Goal: Task Accomplishment & Management: Complete application form

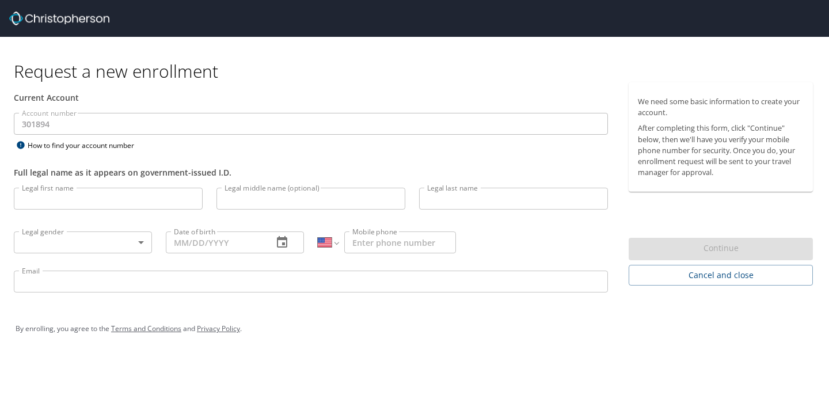
select select "US"
click at [92, 201] on input "Legal first name" at bounding box center [108, 199] width 189 height 22
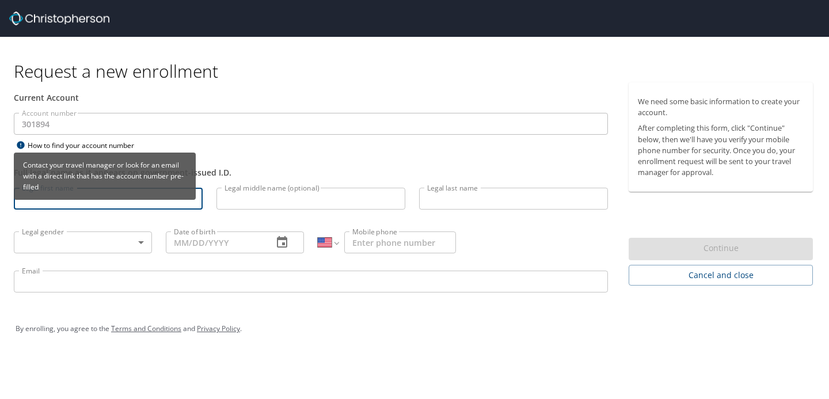
click at [142, 150] on div "How to find your account number" at bounding box center [86, 145] width 144 height 14
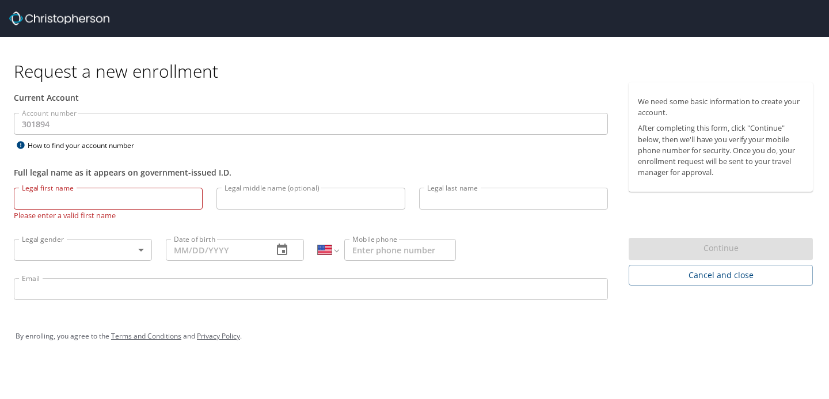
click at [49, 18] on img at bounding box center [59, 19] width 100 height 14
click at [12, 18] on img at bounding box center [59, 19] width 100 height 14
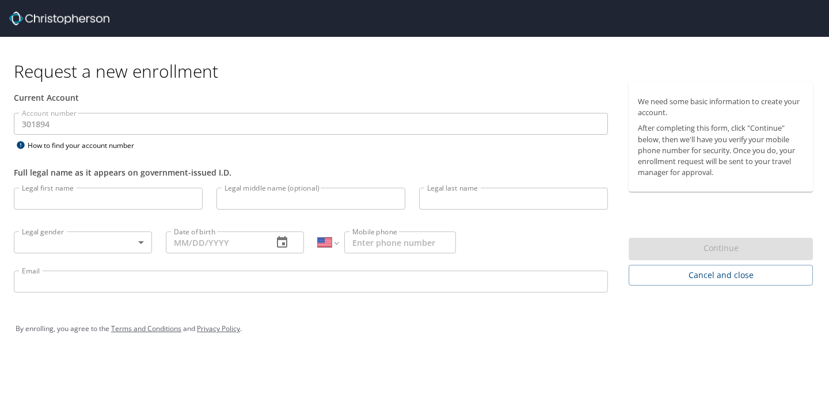
select select "US"
click at [181, 143] on div "Account number 301894 Account number How to find your account number" at bounding box center [311, 133] width 608 height 40
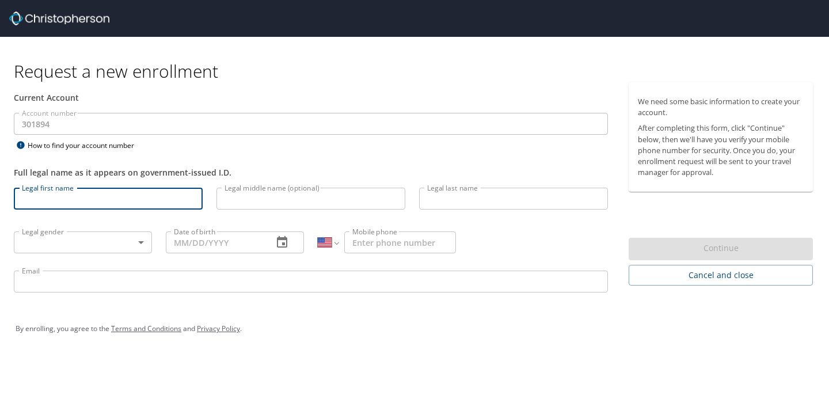
click at [106, 198] on input "Legal first name" at bounding box center [108, 199] width 189 height 22
type input "[PERSON_NAME]"
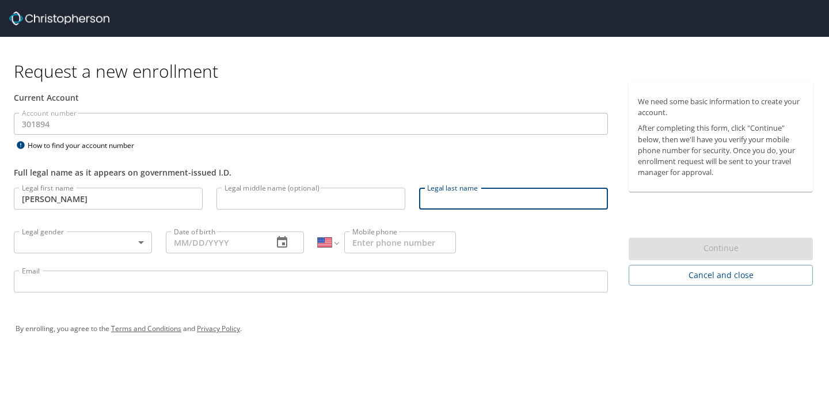
click at [486, 205] on input "Legal last name" at bounding box center [513, 199] width 189 height 22
type input "[PERSON_NAME]"
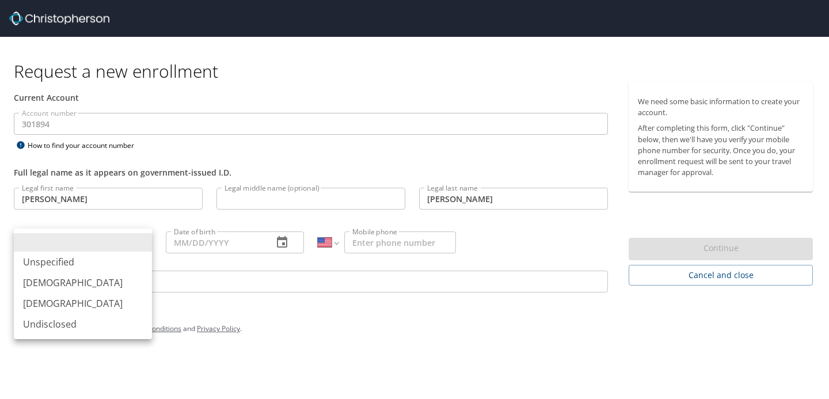
click at [138, 238] on body "Request a new enrollment Current Account Account number 301894 Account number H…" at bounding box center [414, 199] width 829 height 399
click at [92, 303] on li "[DEMOGRAPHIC_DATA]" at bounding box center [83, 303] width 138 height 21
type input "[DEMOGRAPHIC_DATA]"
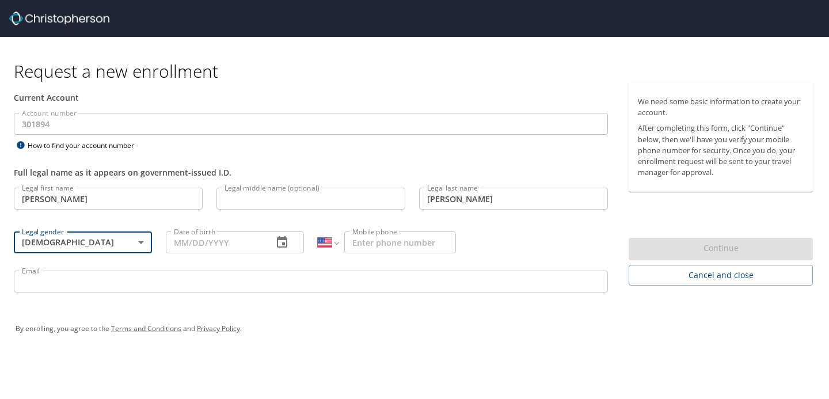
click at [197, 243] on input "Date of birth" at bounding box center [215, 242] width 98 height 22
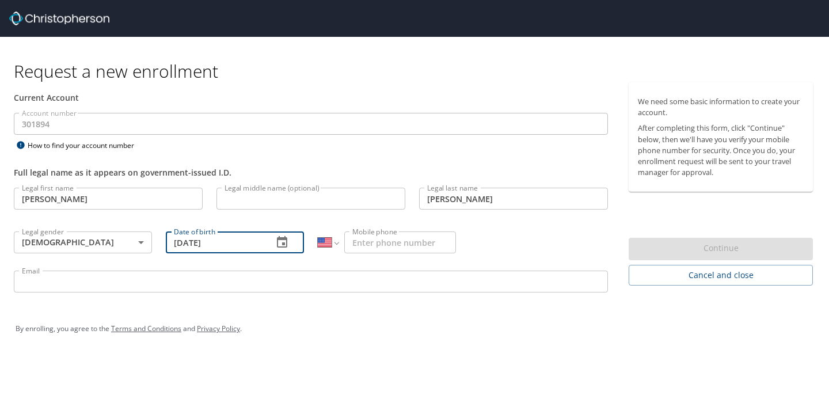
type input "[DATE]"
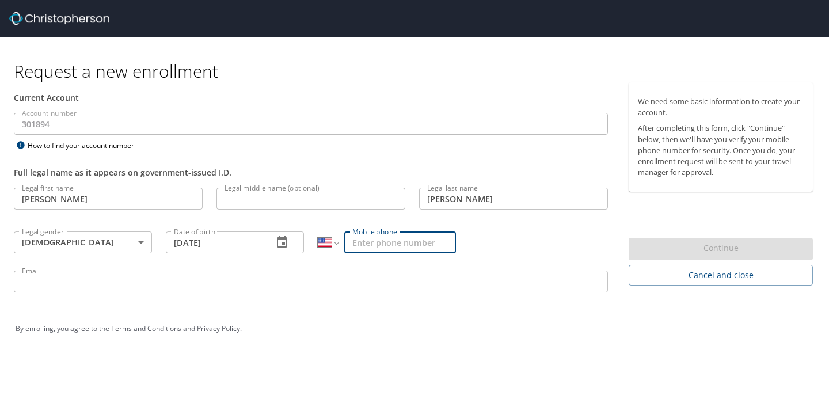
click at [367, 245] on input "Mobile phone" at bounding box center [400, 242] width 112 height 22
type input "[PHONE_NUMBER]"
click at [346, 284] on input "Email" at bounding box center [311, 282] width 594 height 22
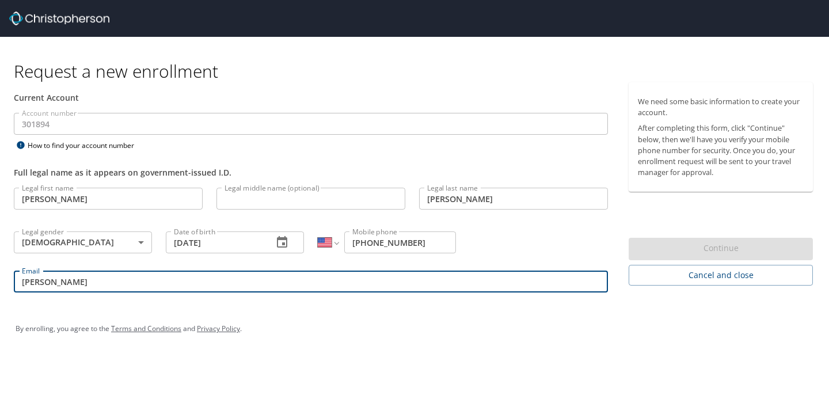
type input "[PERSON_NAME][EMAIL_ADDRESS][PERSON_NAME][DOMAIN_NAME]"
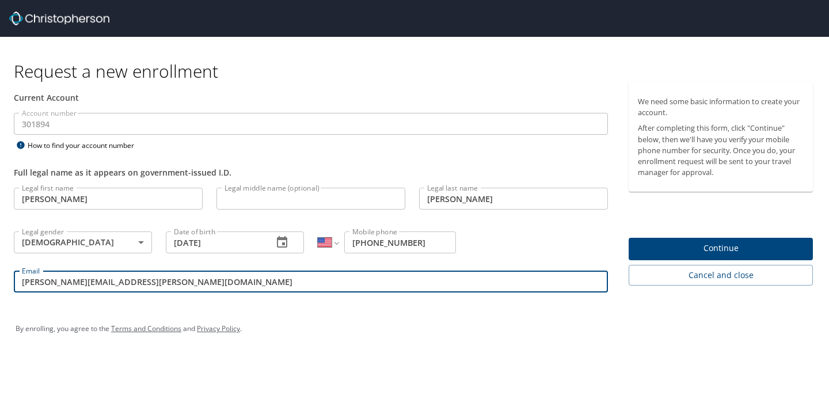
click at [677, 246] on span "Continue" at bounding box center [721, 248] width 166 height 14
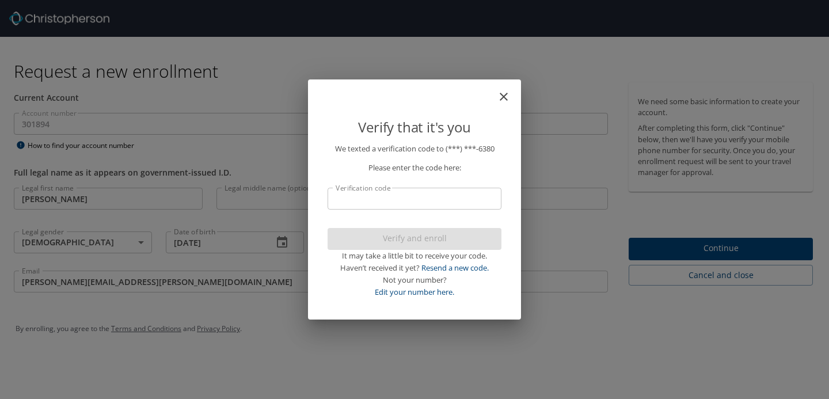
click at [405, 207] on input "Verification code" at bounding box center [415, 199] width 174 height 22
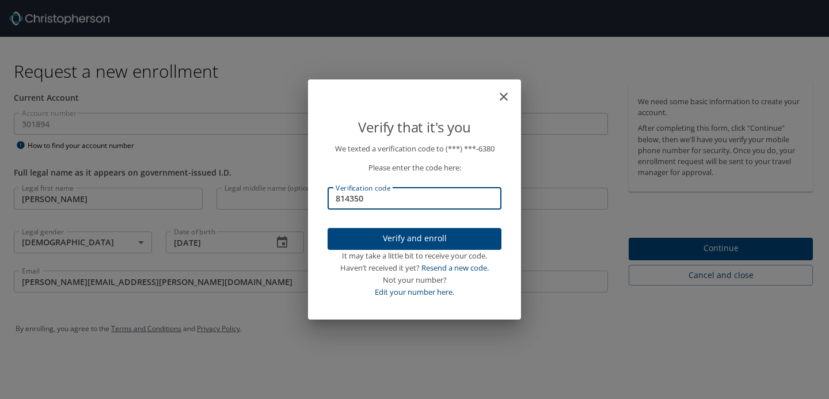
type input "814350"
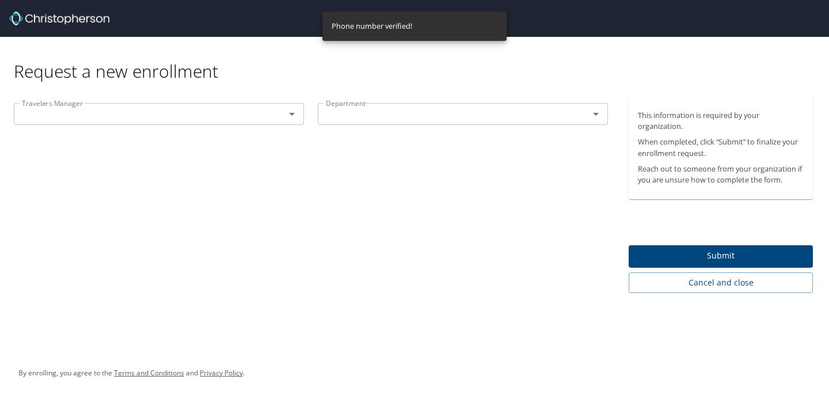
click at [274, 109] on div at bounding box center [284, 114] width 30 height 16
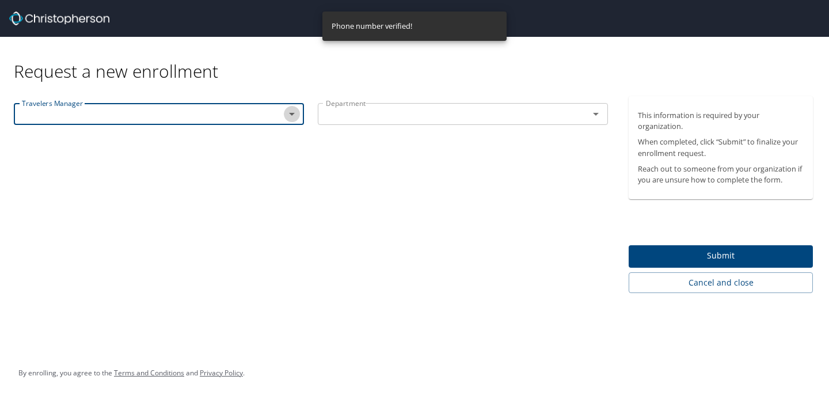
click at [292, 115] on icon "Open" at bounding box center [292, 114] width 14 height 14
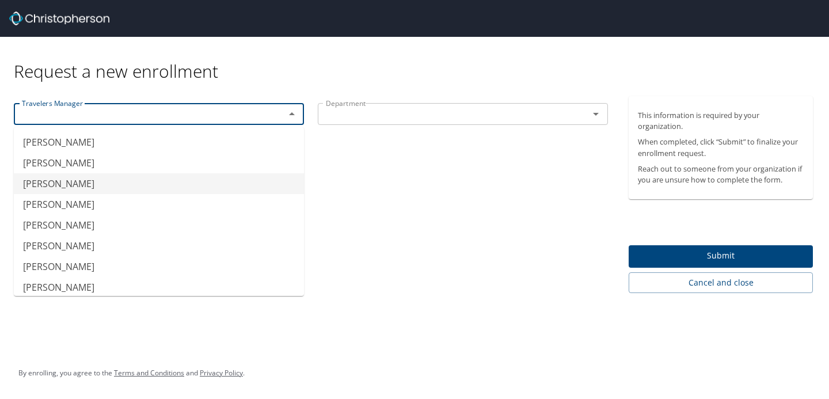
type input "[PERSON_NAME]"
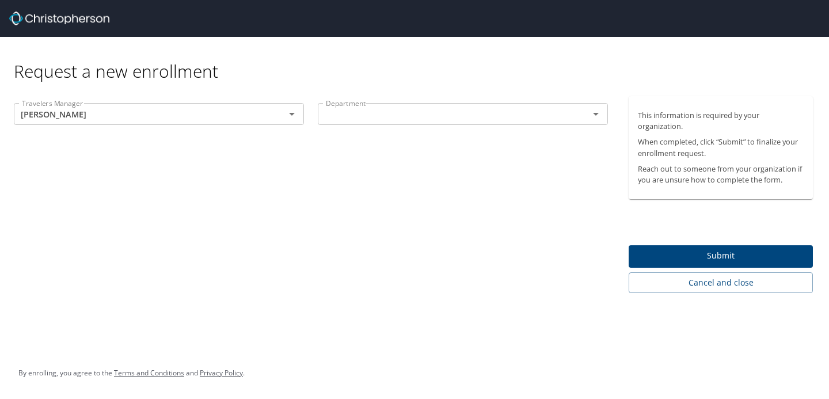
click at [450, 230] on div "Travelers Manager [PERSON_NAME] Travelers Manager Department Department" at bounding box center [311, 194] width 622 height 197
